Goal: Task Accomplishment & Management: Use online tool/utility

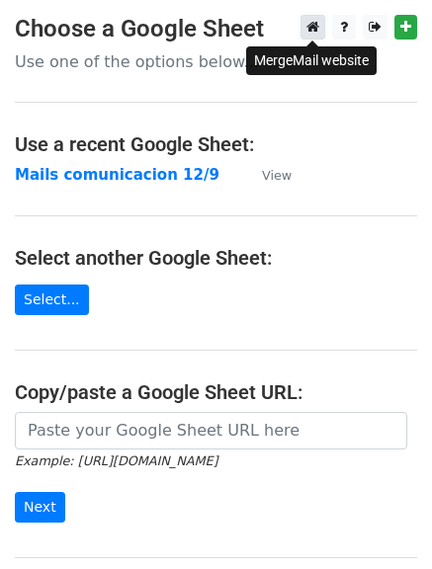
click at [310, 33] on icon at bounding box center [312, 27] width 13 height 14
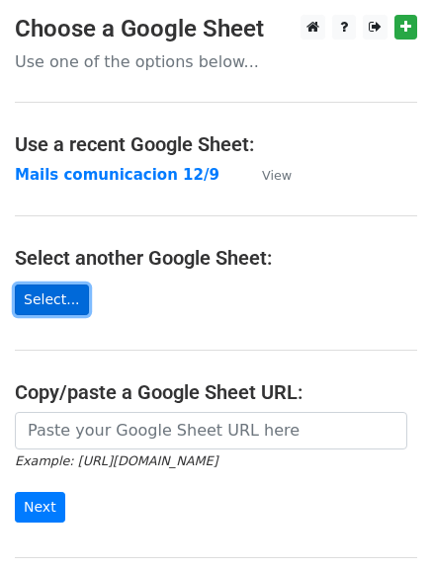
click at [64, 300] on link "Select..." at bounding box center [52, 300] width 74 height 31
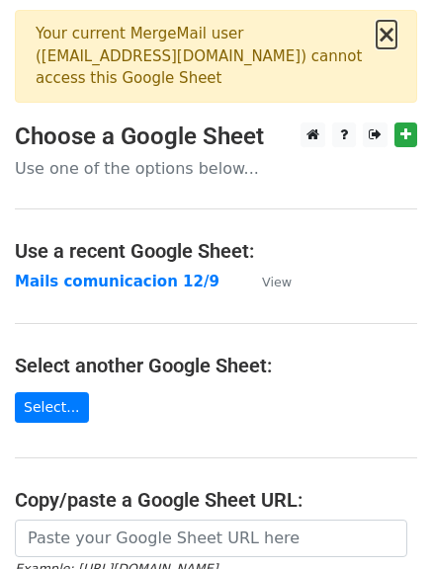
click at [388, 31] on button "×" at bounding box center [387, 35] width 20 height 24
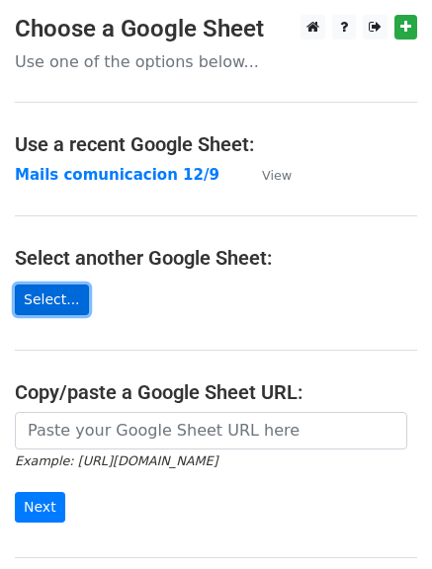
click at [71, 296] on link "Select..." at bounding box center [52, 300] width 74 height 31
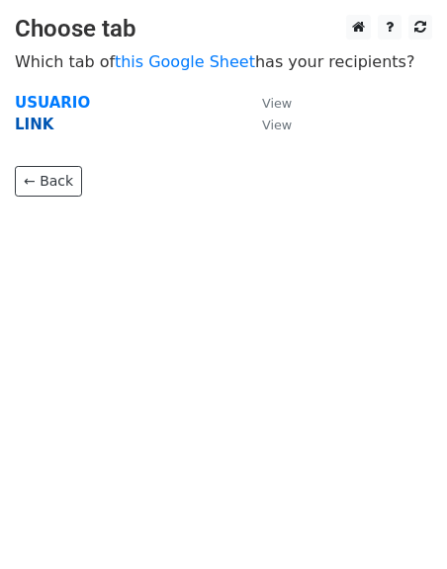
click at [32, 122] on strong "LINK" at bounding box center [34, 125] width 39 height 18
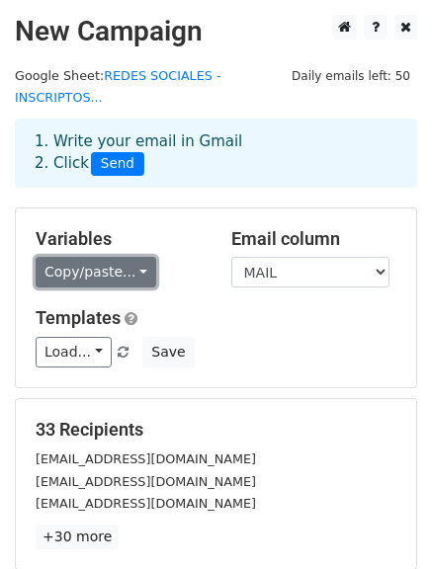
click at [123, 257] on link "Copy/paste..." at bounding box center [96, 272] width 121 height 31
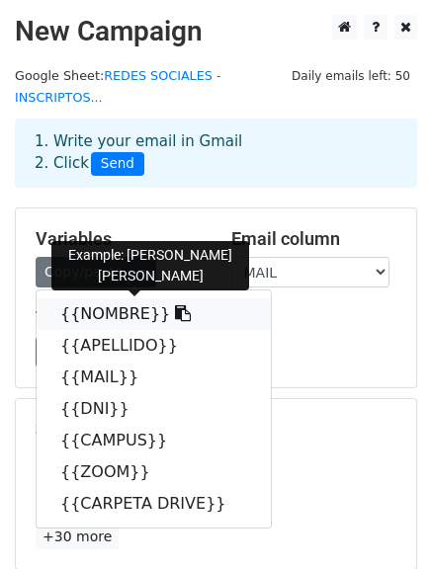
click at [135, 300] on link "{{NOMBRE}}" at bounding box center [154, 315] width 234 height 32
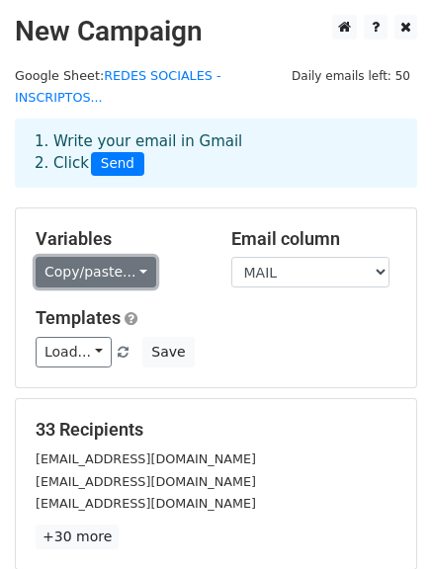
click at [96, 258] on link "Copy/paste..." at bounding box center [96, 272] width 121 height 31
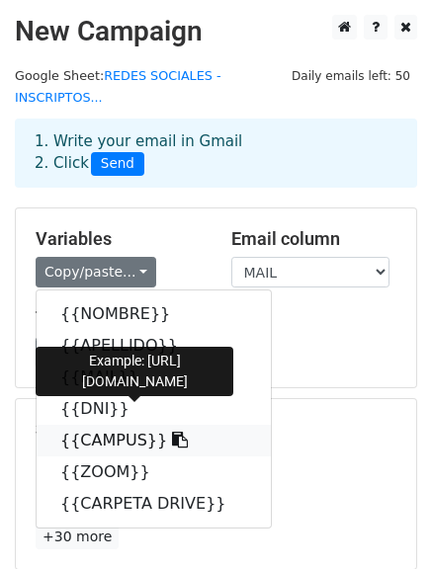
click at [117, 425] on link "{{CAMPUS}}" at bounding box center [154, 441] width 234 height 32
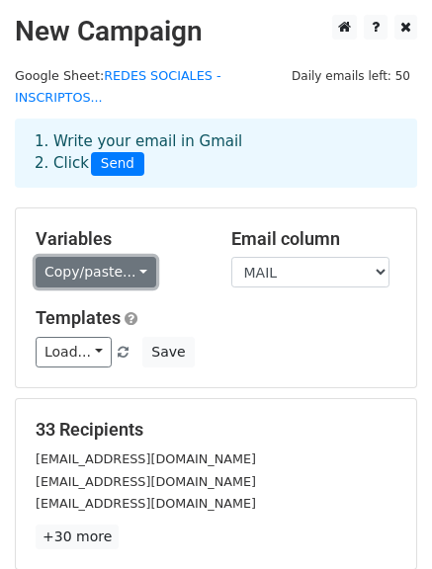
click at [123, 258] on link "Copy/paste..." at bounding box center [96, 272] width 121 height 31
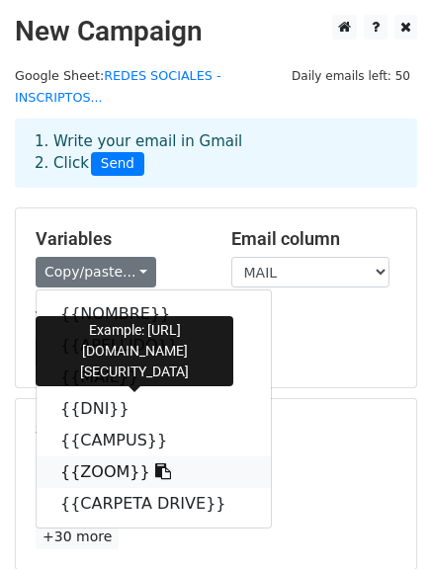
click at [105, 457] on link "{{ZOOM}}" at bounding box center [154, 473] width 234 height 32
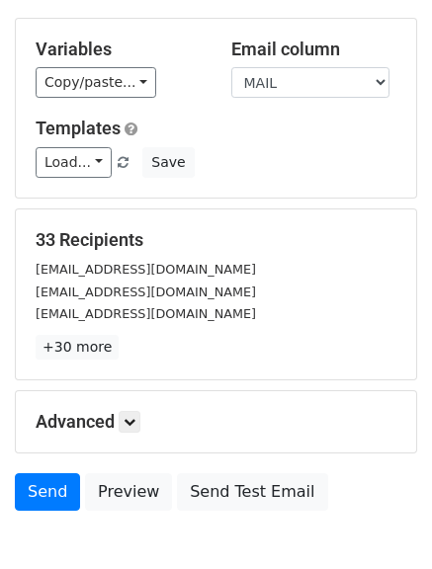
scroll to position [198, 0]
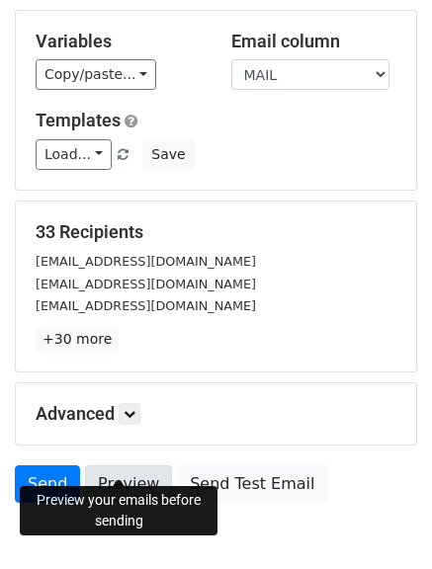
click at [131, 473] on link "Preview" at bounding box center [128, 485] width 87 height 38
click at [115, 466] on link "Preview" at bounding box center [128, 485] width 87 height 38
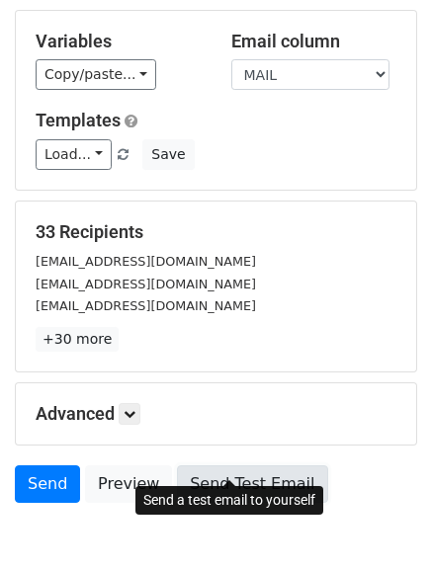
click at [235, 466] on link "Send Test Email" at bounding box center [252, 485] width 150 height 38
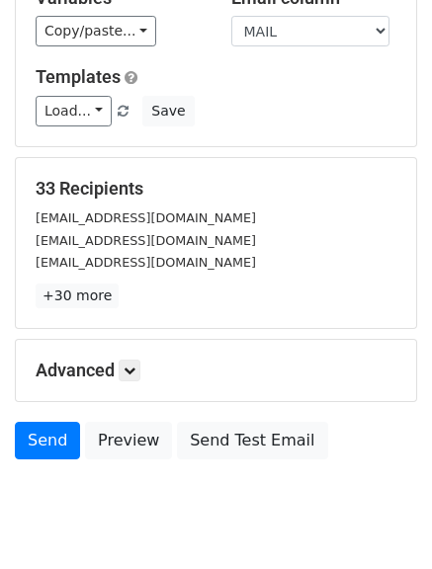
scroll to position [277, 0]
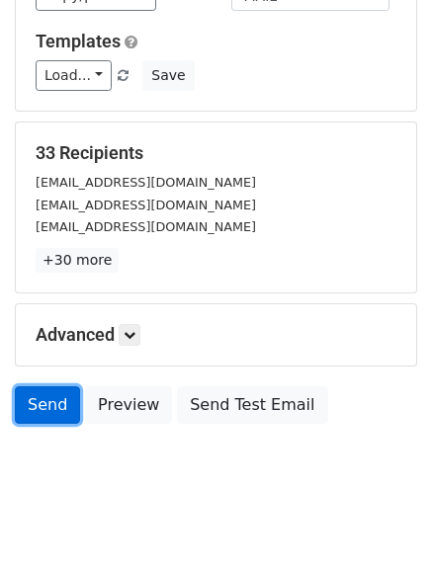
click at [35, 387] on link "Send" at bounding box center [47, 406] width 65 height 38
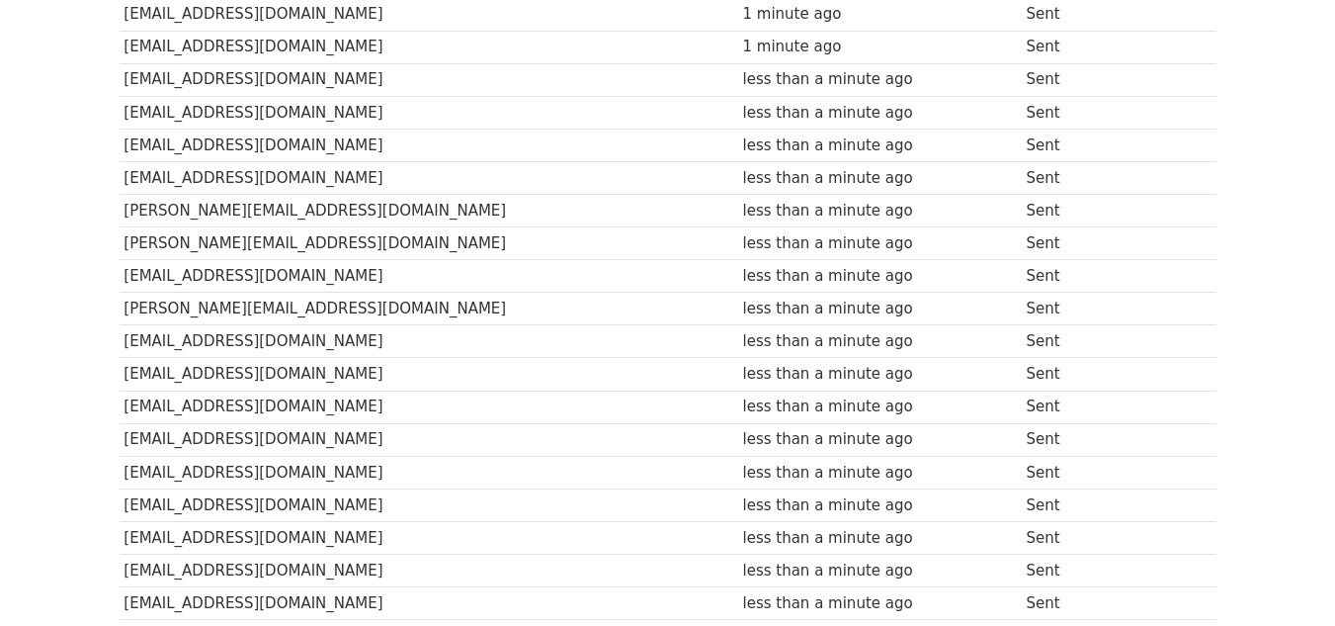
scroll to position [371, 0]
